Goal: Transaction & Acquisition: Purchase product/service

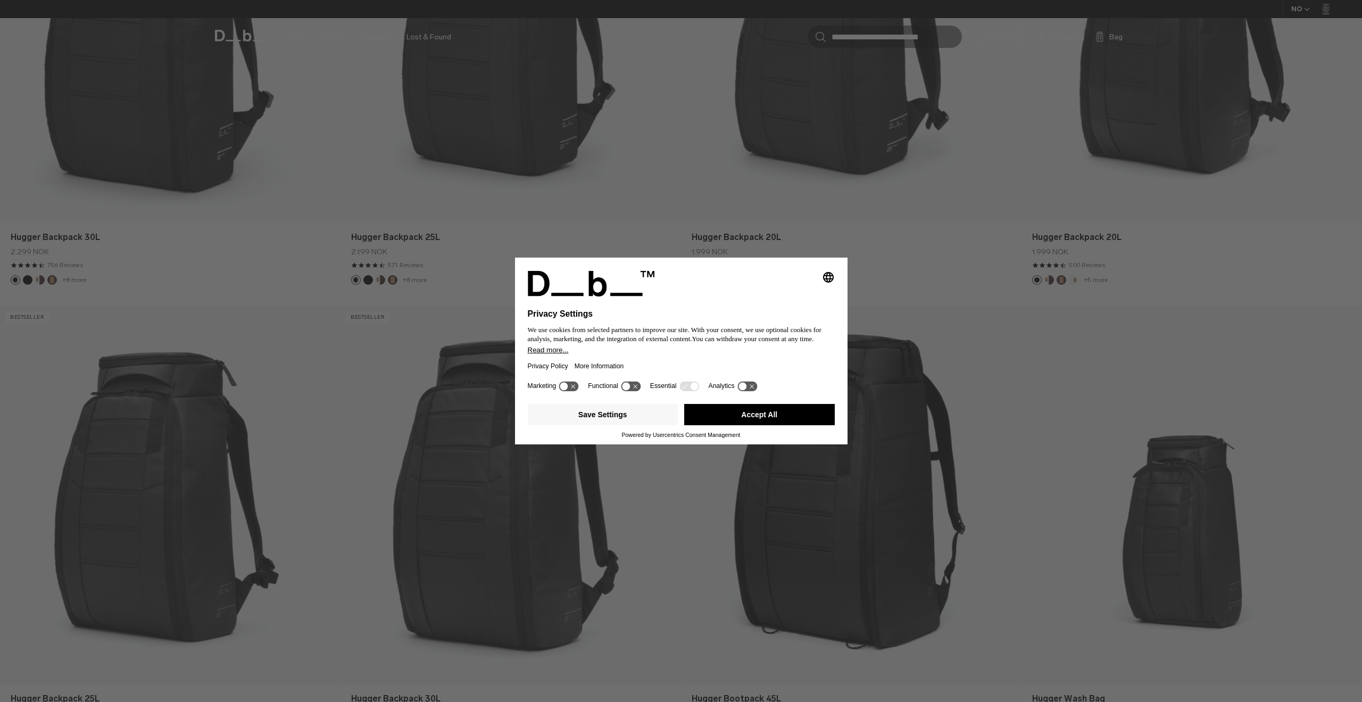
click at [825, 272] on icon "Select language" at bounding box center [828, 277] width 13 height 13
click at [649, 355] on div "Privacy Policy More Information" at bounding box center [681, 366] width 307 height 24
click at [612, 420] on button "Save Settings" at bounding box center [603, 414] width 151 height 21
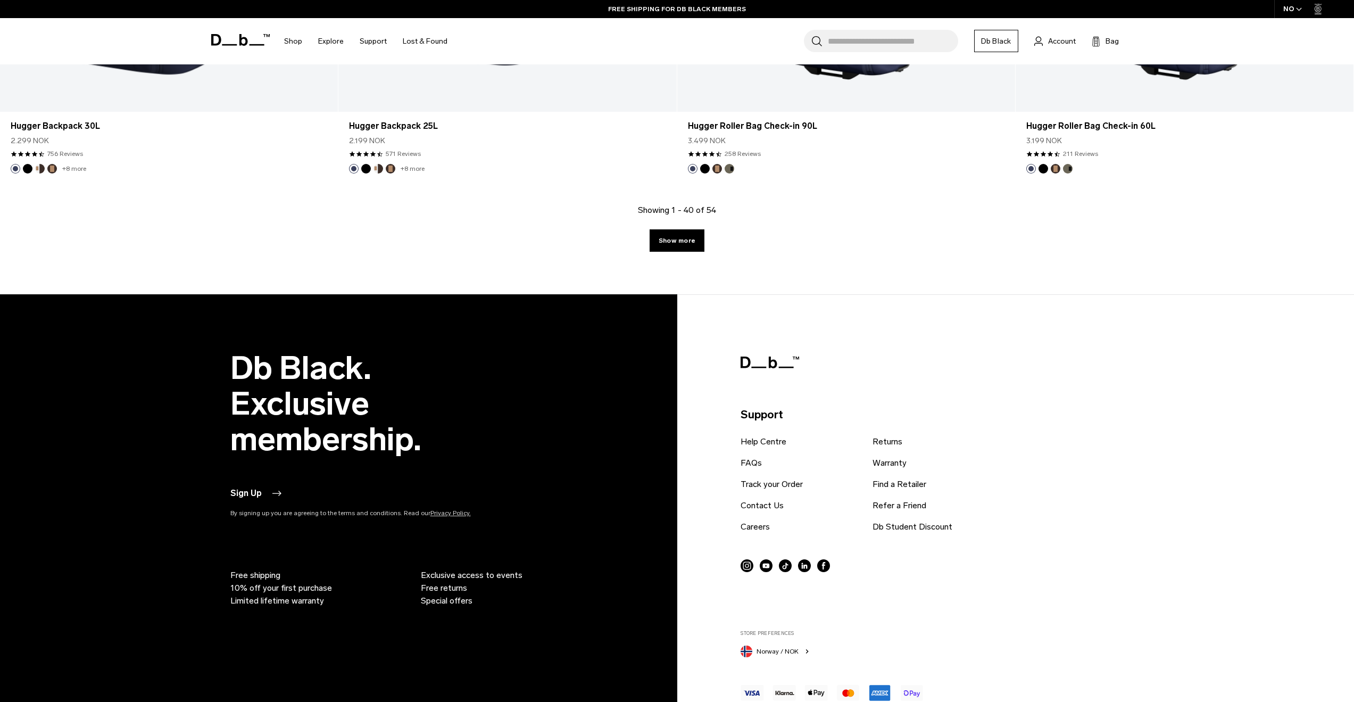
scroll to position [4839, 0]
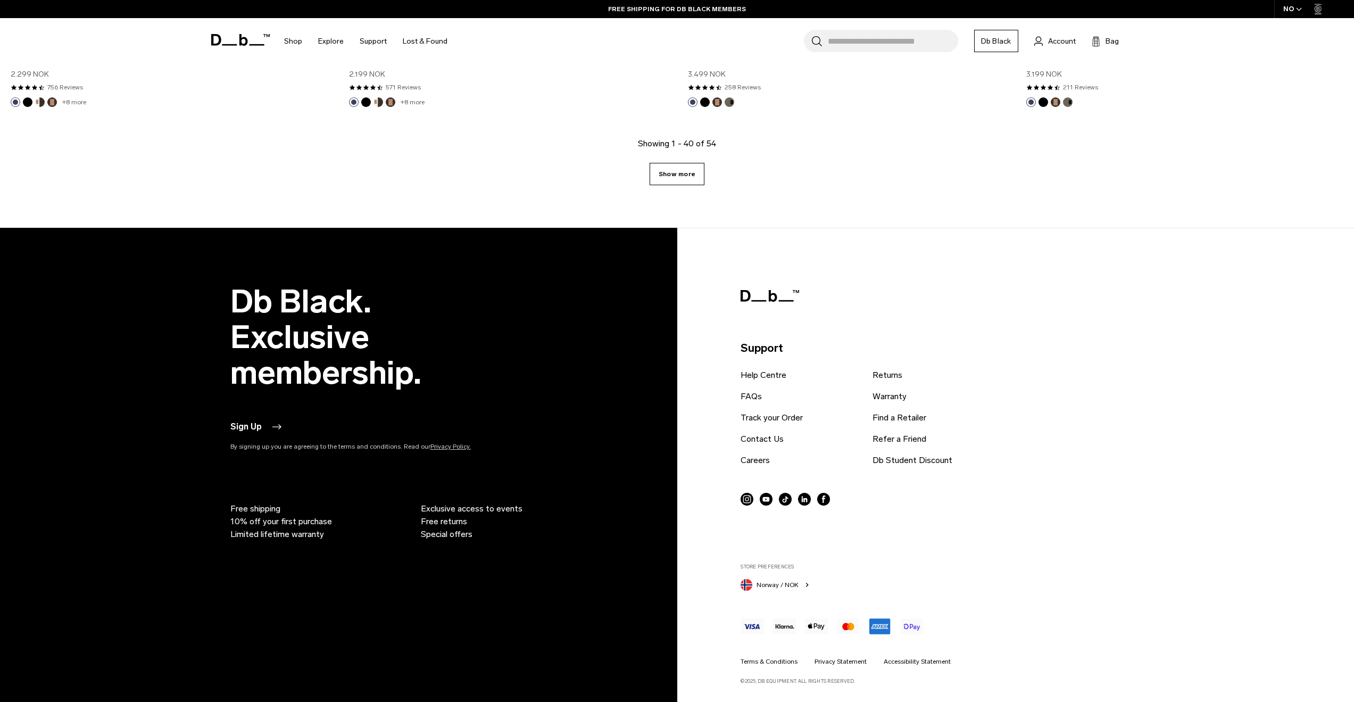
click at [677, 168] on link "Show more" at bounding box center [677, 174] width 55 height 22
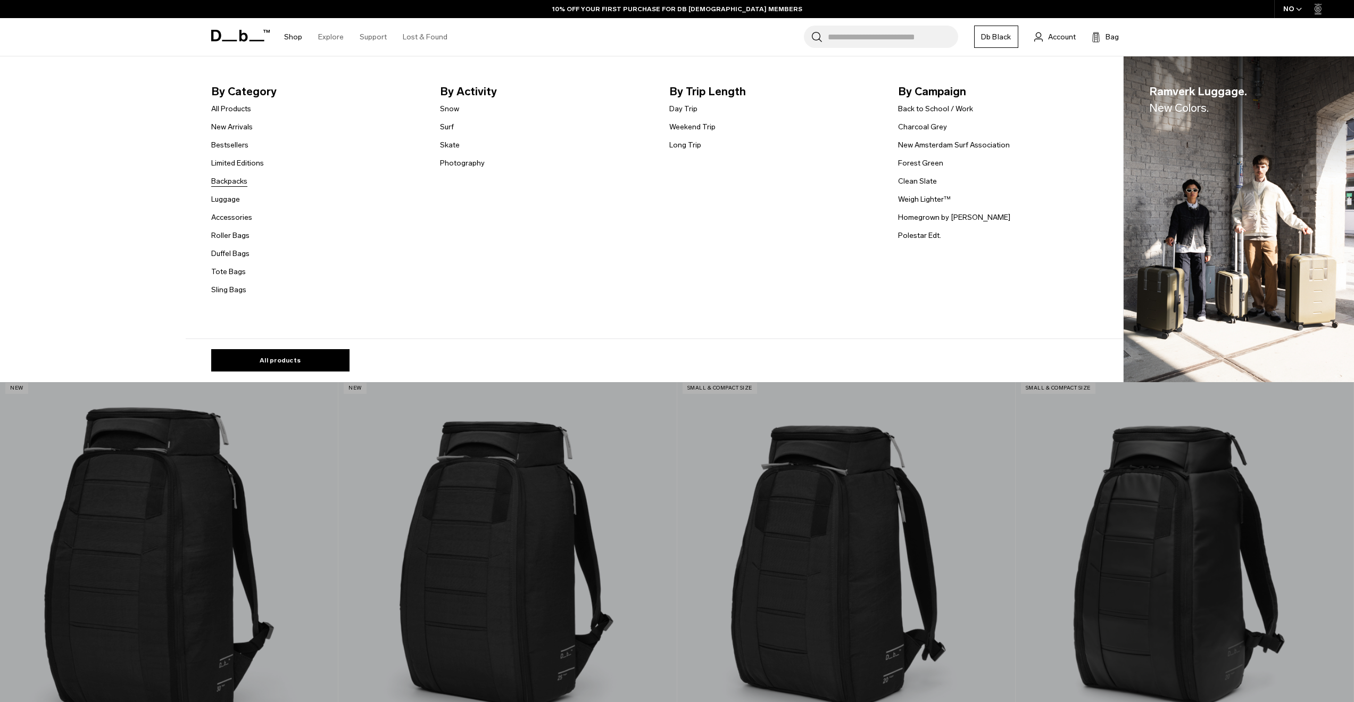
click at [239, 180] on link "Backpacks" at bounding box center [229, 181] width 36 height 11
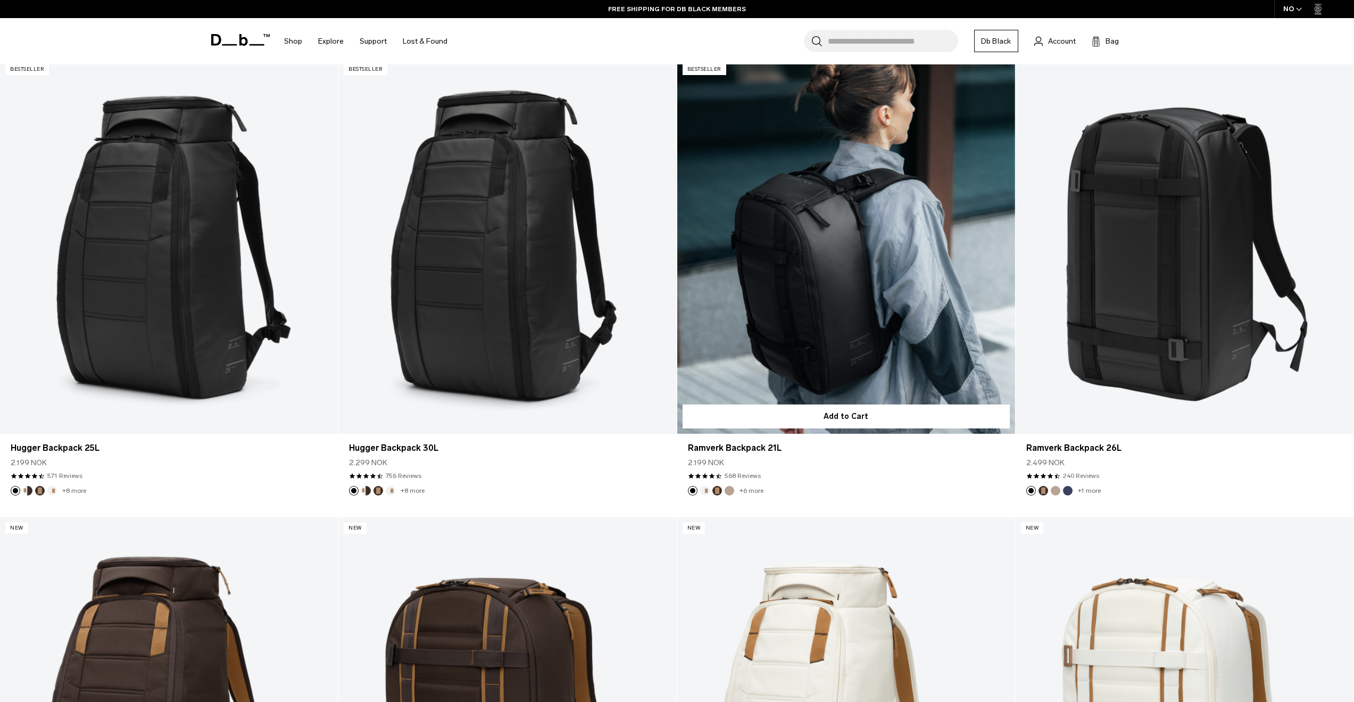
scroll to position [319, 0]
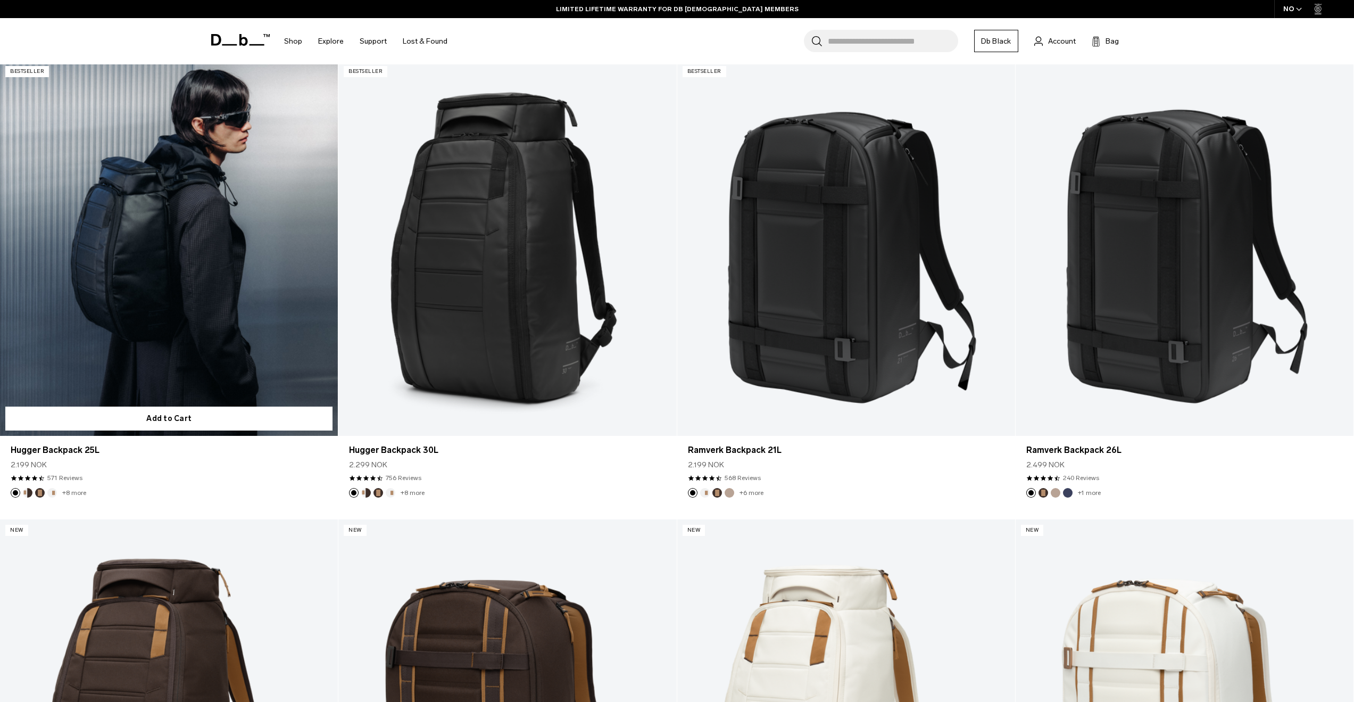
click at [252, 257] on link "Hugger Backpack 25L" at bounding box center [169, 249] width 338 height 376
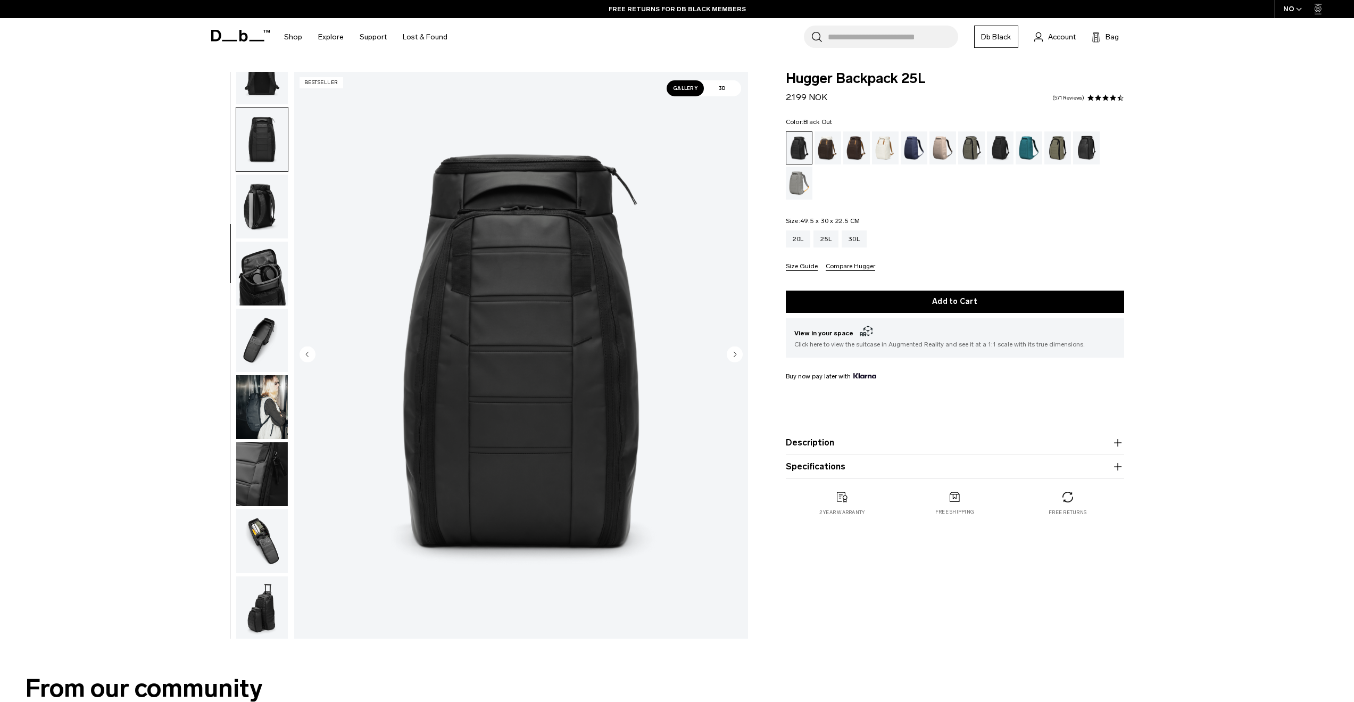
scroll to position [168, 0]
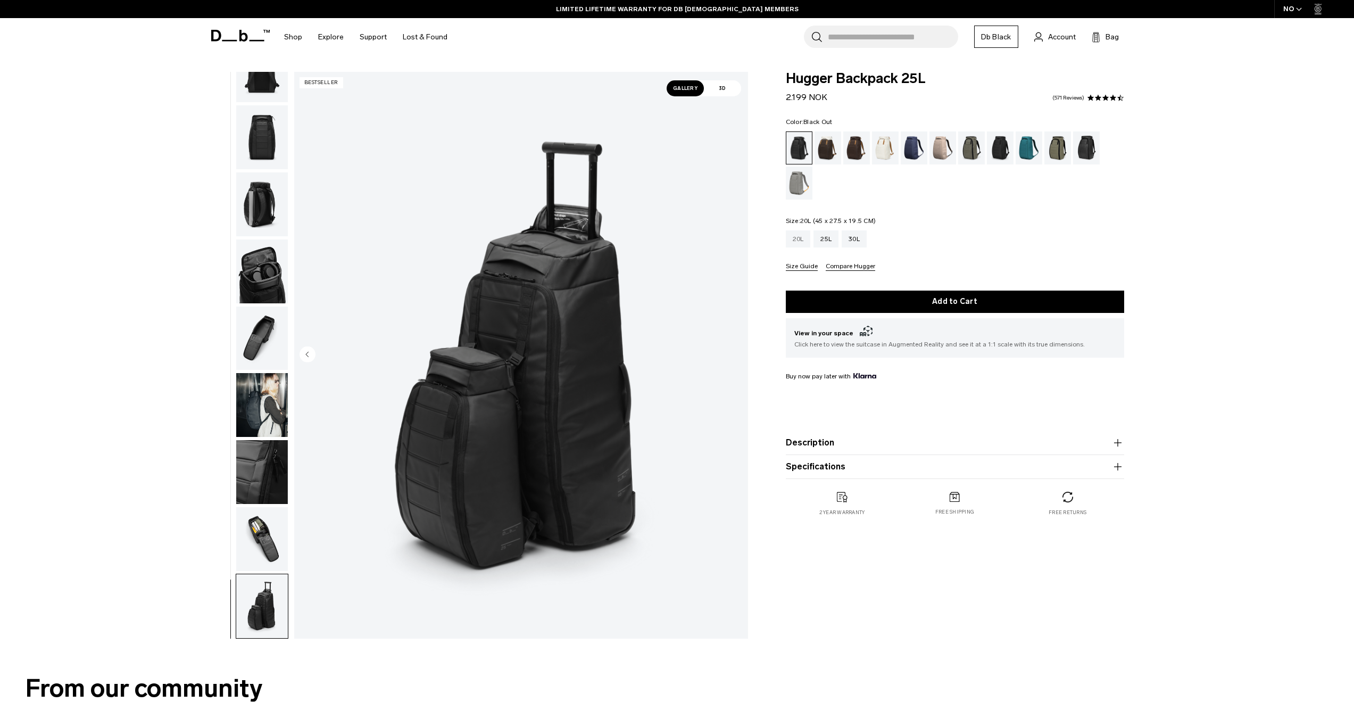
click at [797, 234] on div "20L" at bounding box center [798, 238] width 25 height 17
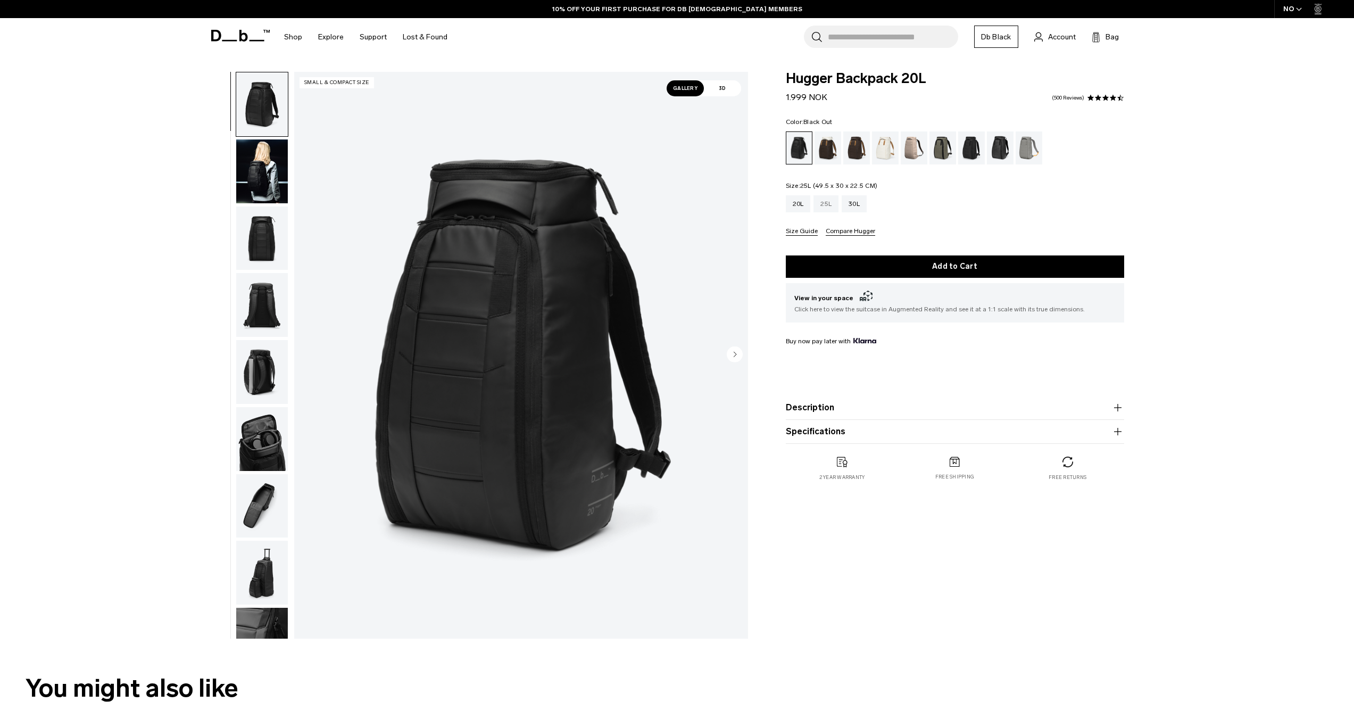
click at [825, 201] on div "25L" at bounding box center [825, 203] width 25 height 17
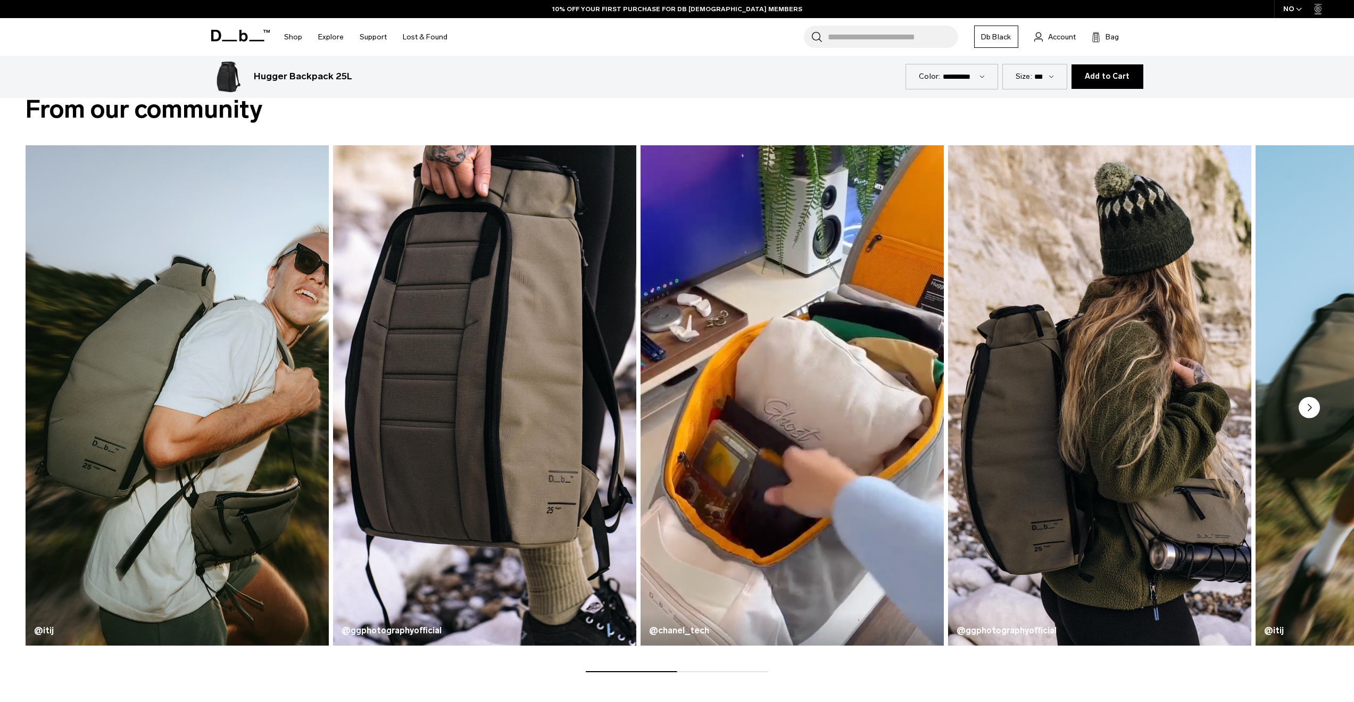
scroll to position [585, 0]
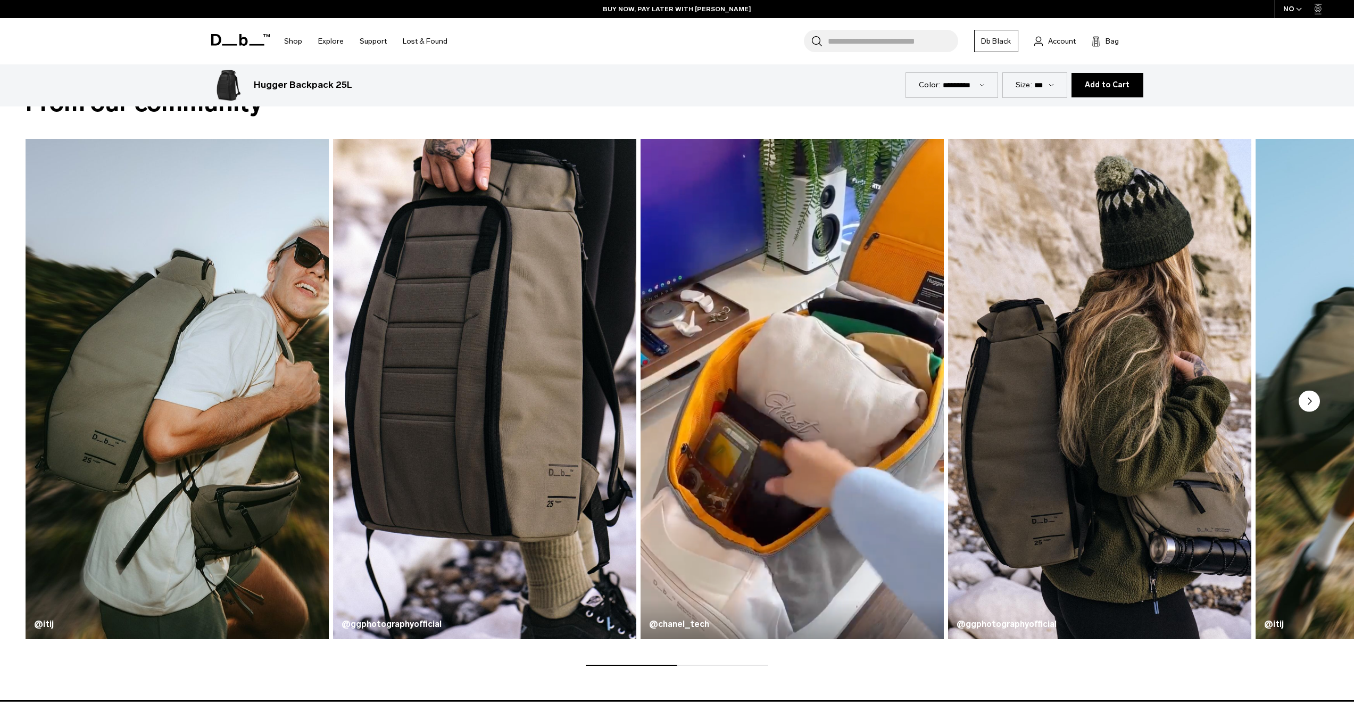
click at [1311, 403] on circle "Next slide" at bounding box center [1309, 401] width 21 height 21
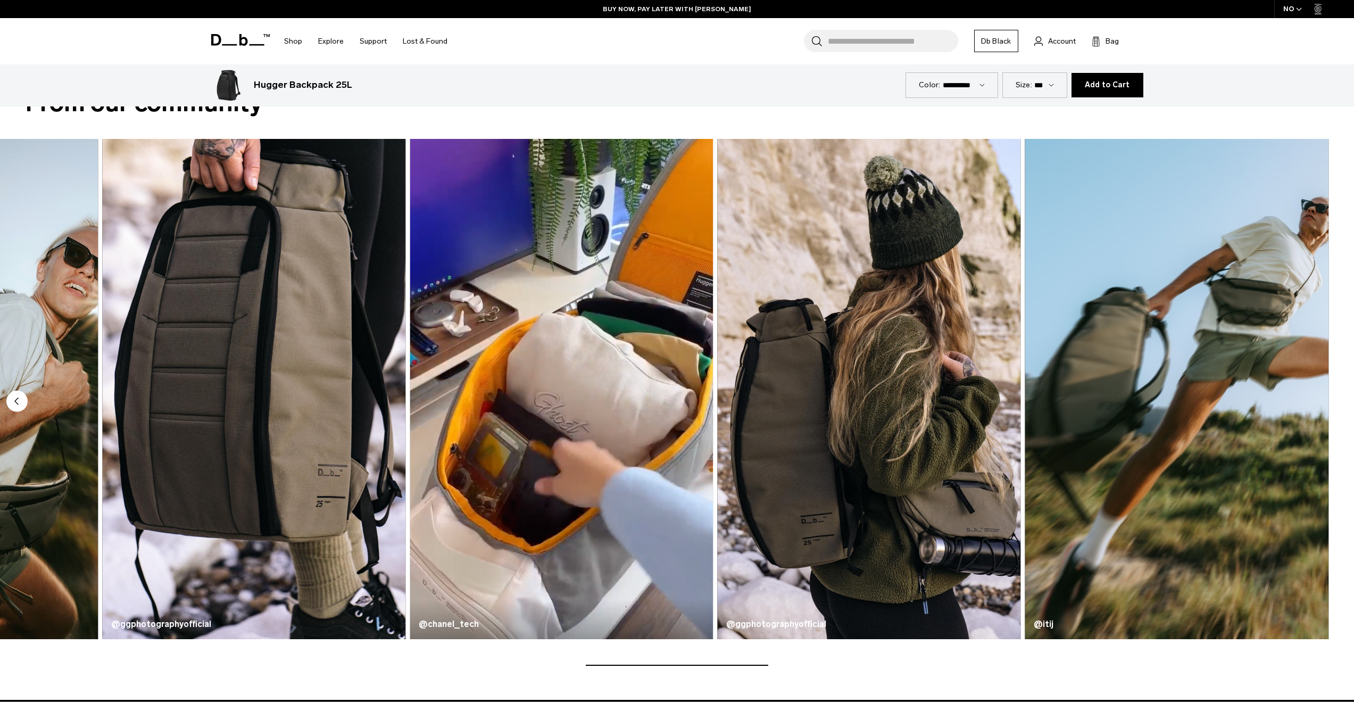
click at [1311, 403] on img "5 / 5" at bounding box center [1176, 389] width 303 height 501
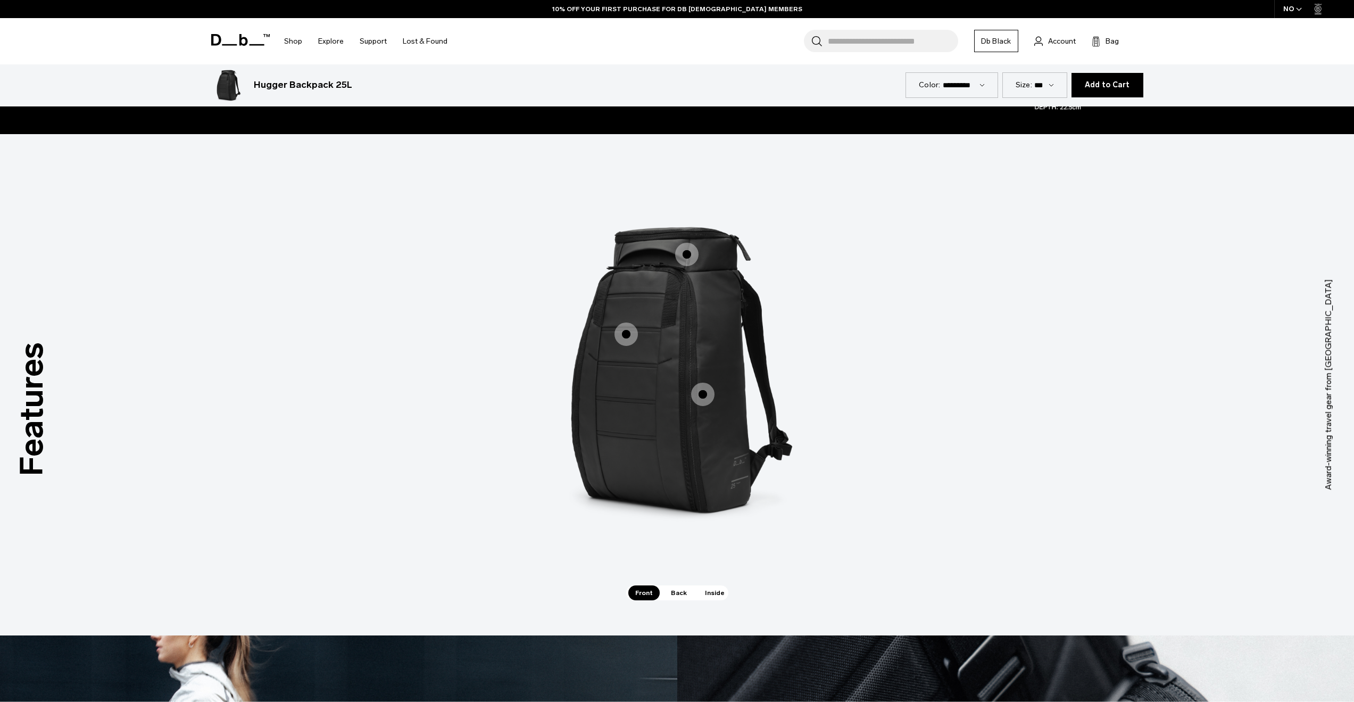
scroll to position [1543, 0]
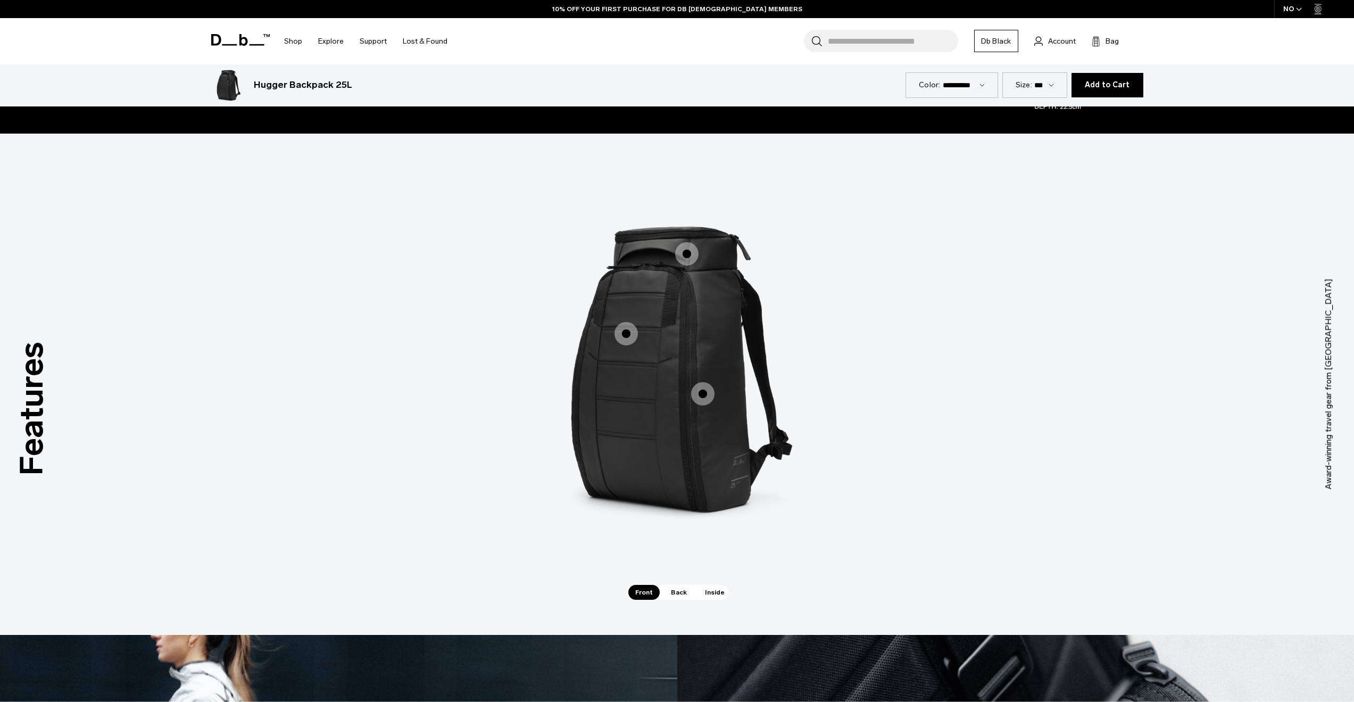
click at [704, 390] on span "1 / 3" at bounding box center [702, 393] width 23 height 23
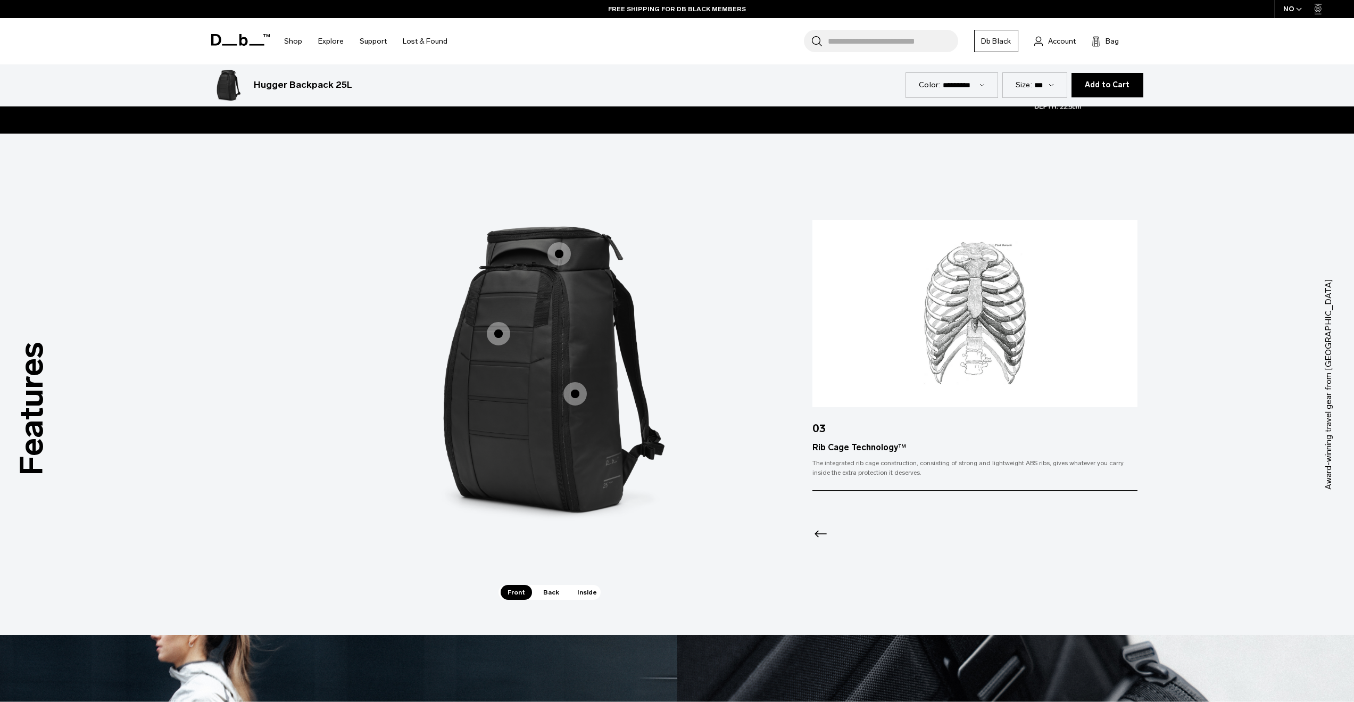
click at [497, 332] on span "1 / 3" at bounding box center [498, 333] width 23 height 23
click at [496, 333] on span "1 / 3" at bounding box center [498, 333] width 23 height 23
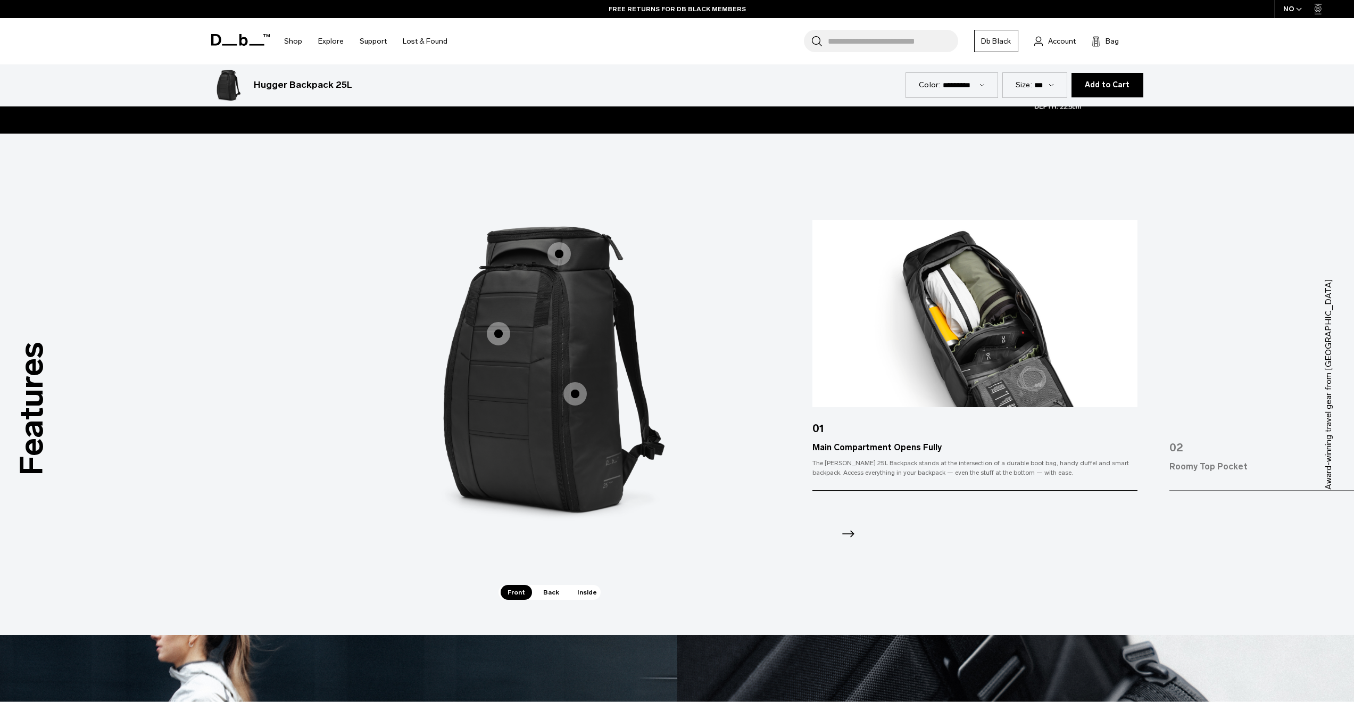
click at [1204, 458] on div "02" at bounding box center [1331, 443] width 325 height 34
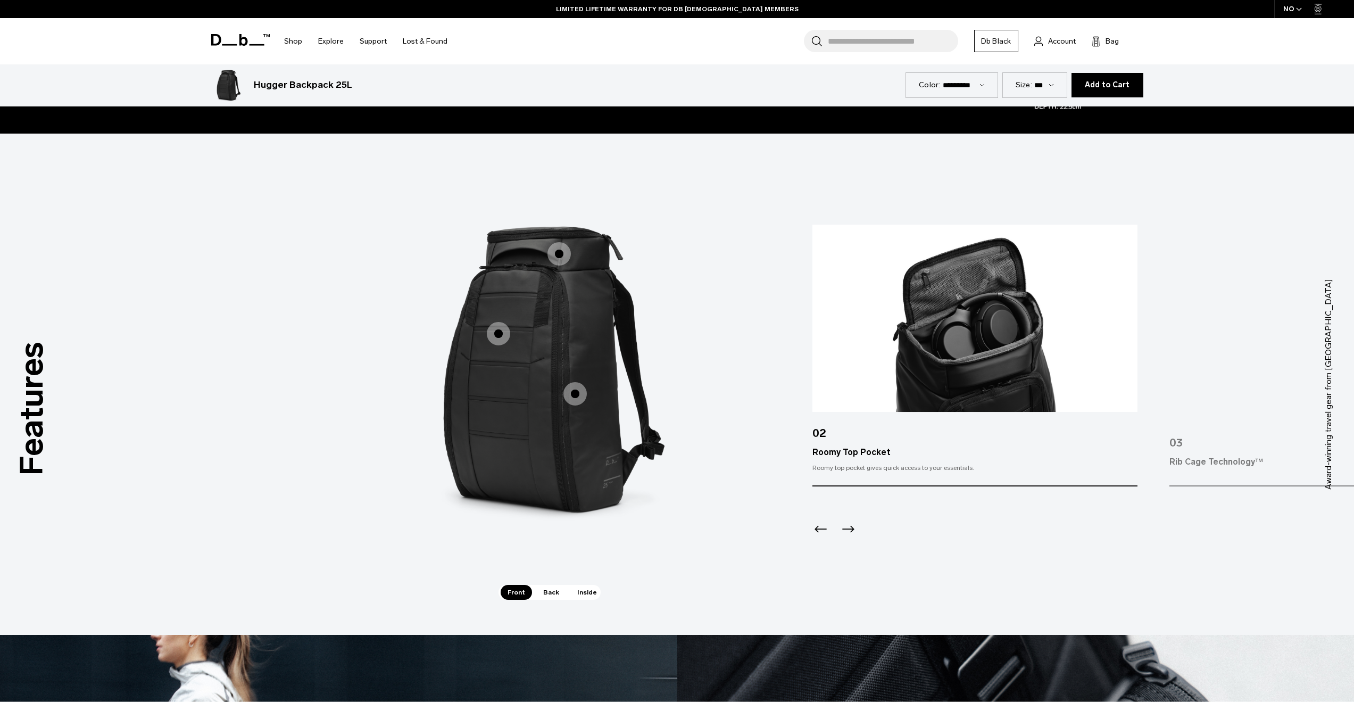
click at [1219, 443] on div "03" at bounding box center [1331, 438] width 325 height 34
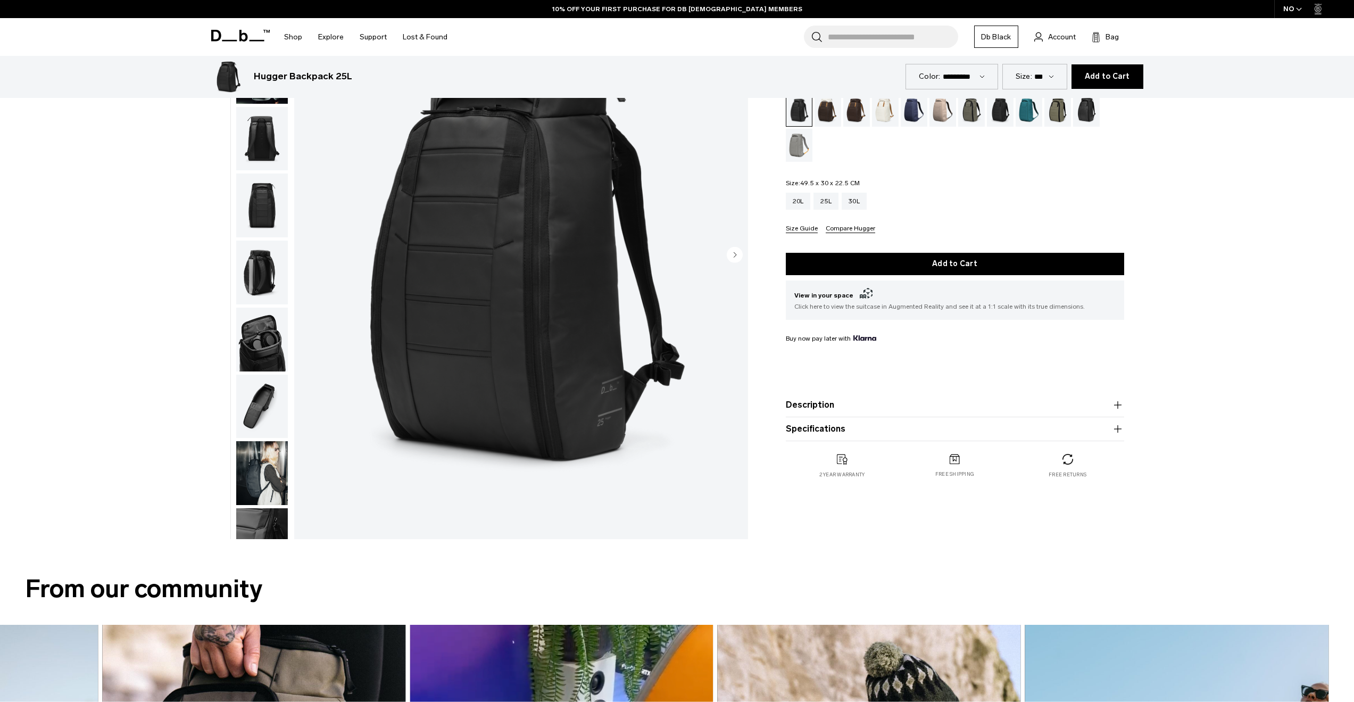
scroll to position [0, 0]
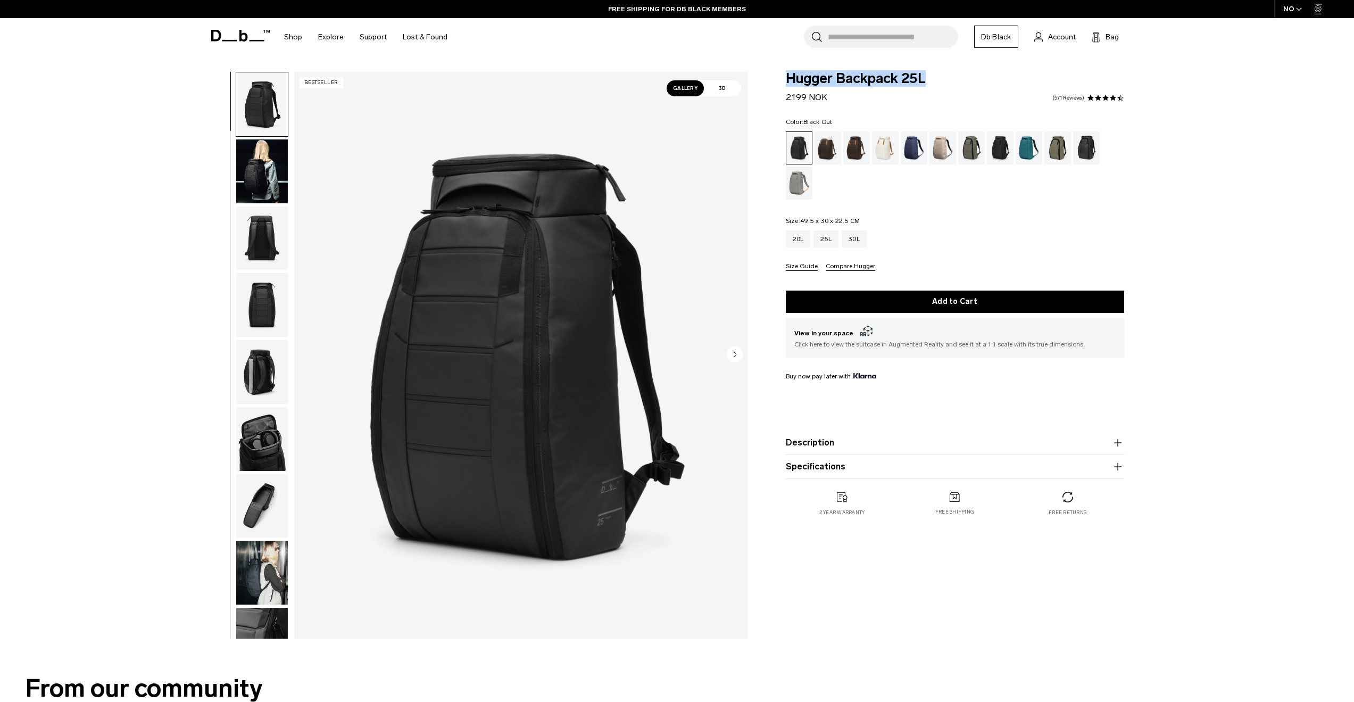
drag, startPoint x: 925, startPoint y: 78, endPoint x: 790, endPoint y: 78, distance: 135.7
click at [790, 78] on span "Hugger Backpack 25L" at bounding box center [955, 79] width 338 height 14
copy span "Hugger Backpack 25L"
